Goal: Check status: Check status

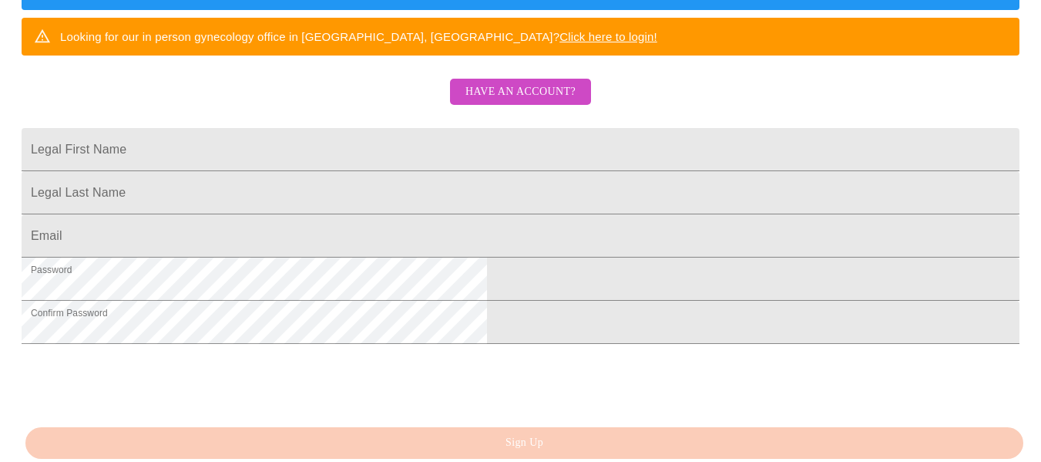
scroll to position [479, 0]
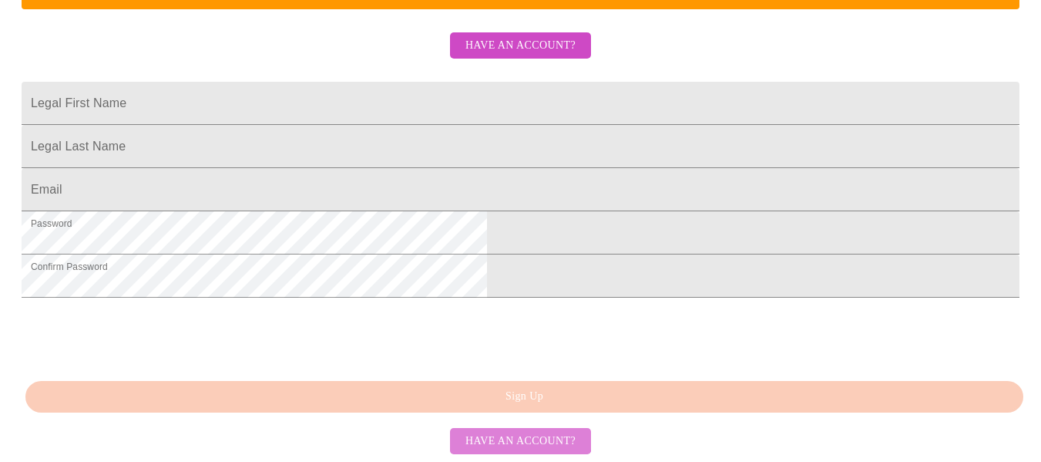
click at [516, 434] on span "Have an account?" at bounding box center [521, 441] width 110 height 19
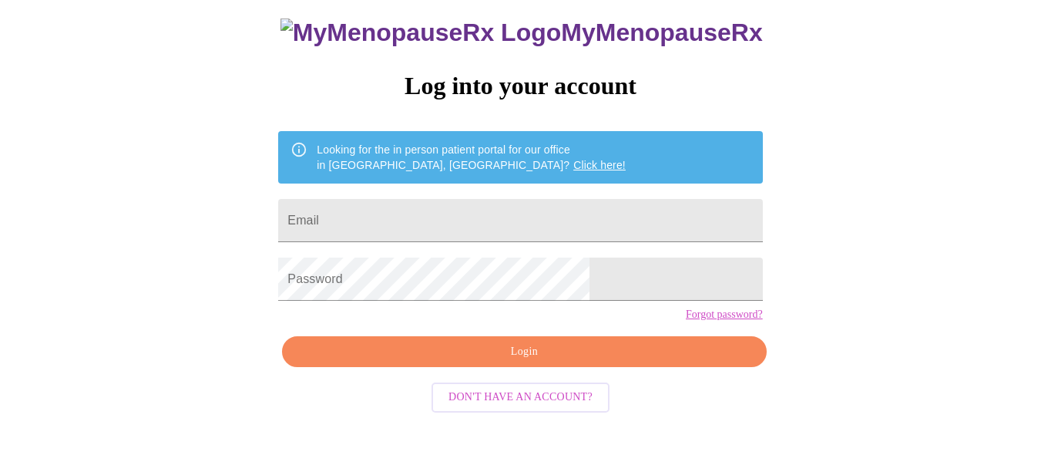
scroll to position [90, 0]
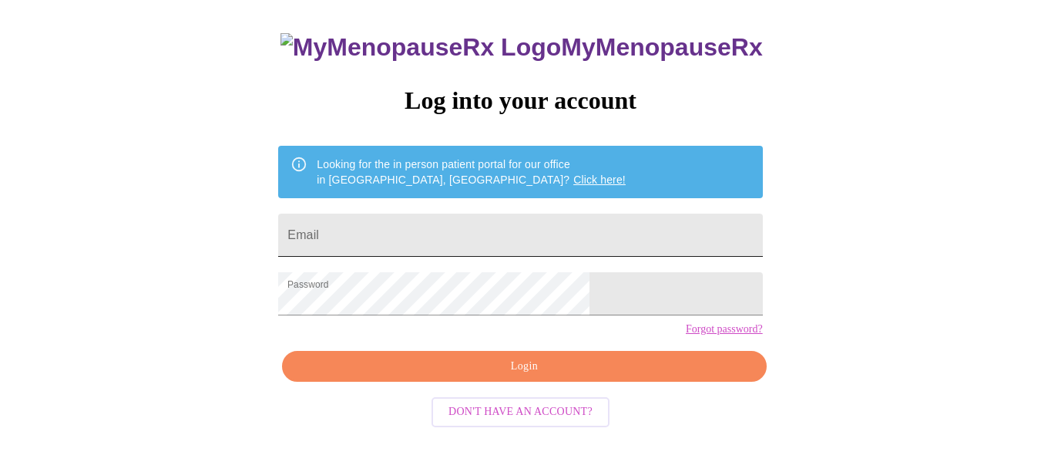
click at [504, 242] on input "Email" at bounding box center [520, 235] width 484 height 43
type input "[EMAIL_ADDRESS][DOMAIN_NAME]"
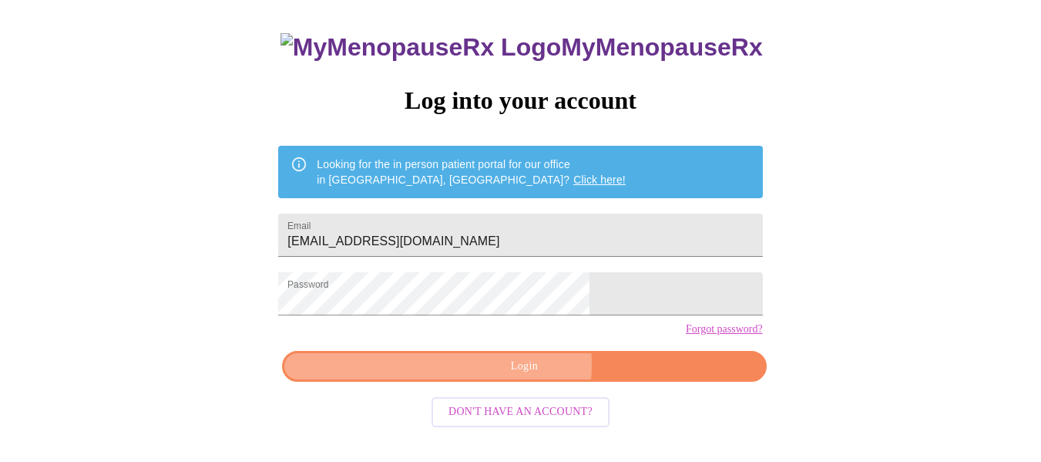
click at [495, 376] on span "Login" at bounding box center [524, 366] width 449 height 19
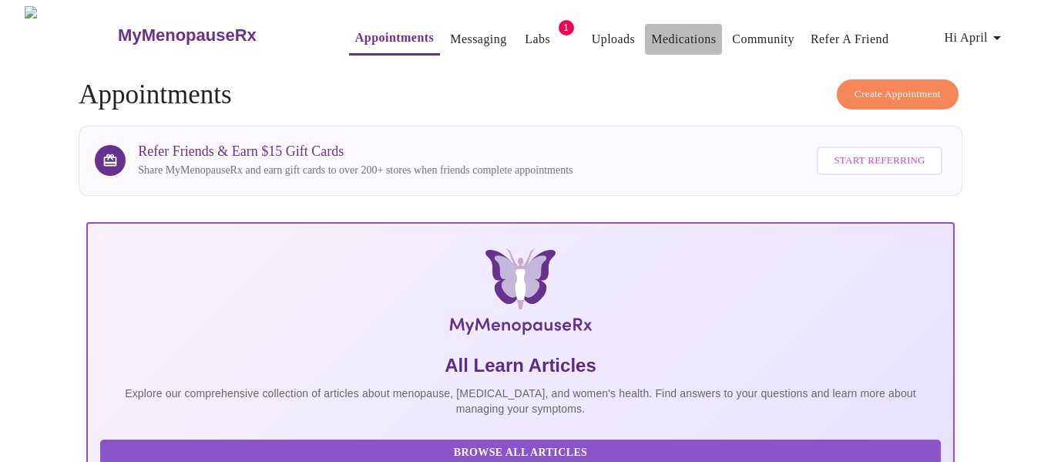
click at [661, 29] on link "Medications" at bounding box center [683, 40] width 65 height 22
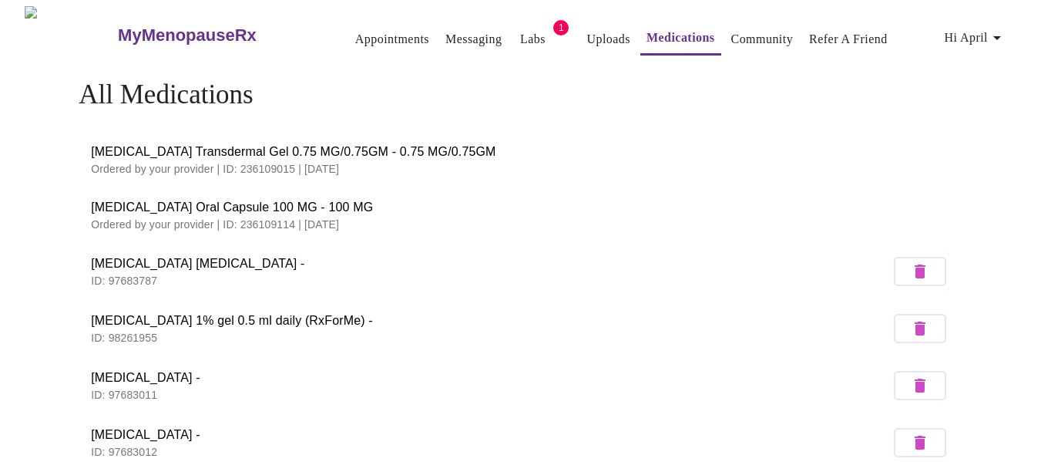
click at [226, 315] on span "[MEDICAL_DATA] 1% gel 0.5 ml daily (RxForMe) -" at bounding box center [490, 320] width 799 height 19
